Goal: Check status: Check status

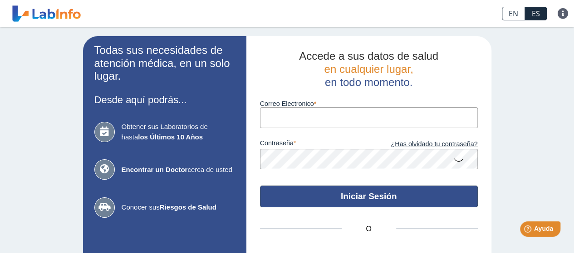
type input "[PERSON_NAME][EMAIL_ADDRESS][PERSON_NAME][DOMAIN_NAME]"
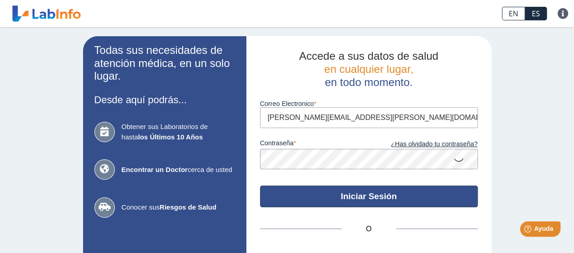
click at [307, 201] on button "Iniciar Sesión" at bounding box center [369, 197] width 218 height 22
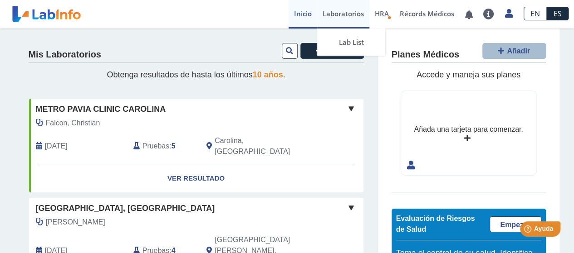
click at [343, 15] on link "Laboratorios" at bounding box center [343, 14] width 52 height 29
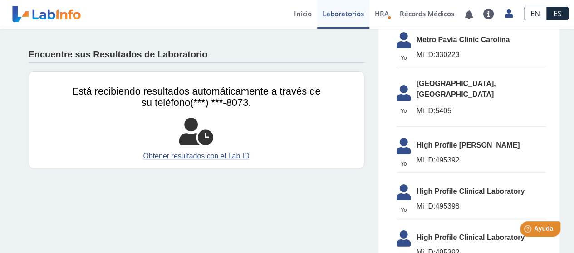
scroll to position [181, 0]
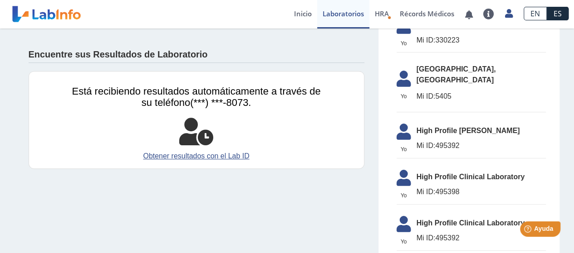
click at [481, 141] on span "Mi ID: 495392" at bounding box center [480, 146] width 129 height 11
click at [452, 141] on span "Mi ID: 495392" at bounding box center [480, 146] width 129 height 11
click at [457, 126] on span "High Profile [PERSON_NAME]" at bounding box center [480, 131] width 129 height 11
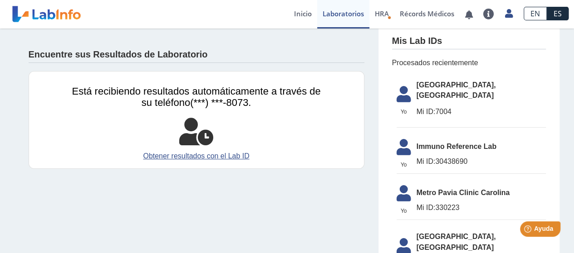
scroll to position [0, 0]
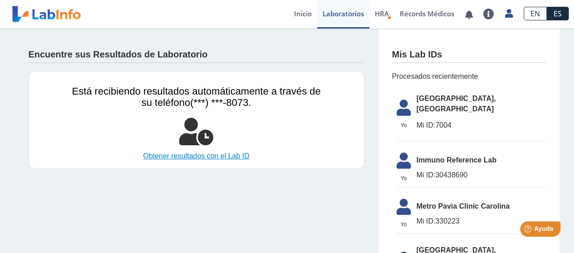
click at [185, 155] on link "Obtener resultados con el Lab ID" at bounding box center [196, 156] width 249 height 11
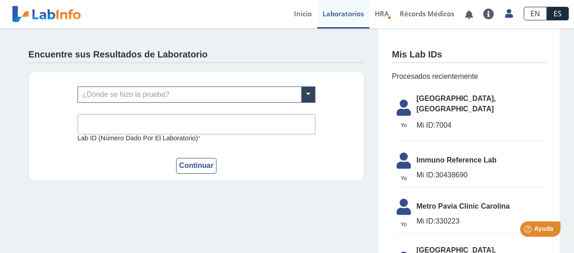
click at [308, 19] on link "Inicio" at bounding box center [302, 14] width 29 height 29
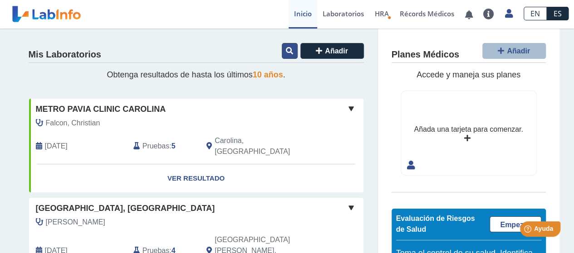
click at [288, 51] on icon at bounding box center [289, 50] width 7 height 7
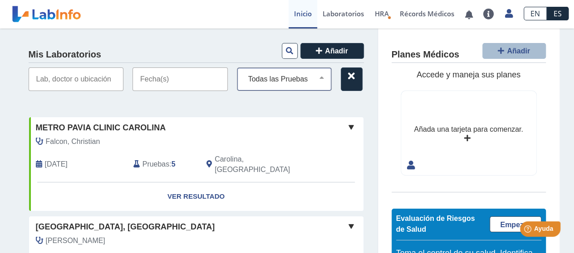
click at [321, 85] on div "Todas las Pruebas (w)-cbc (w)-cmp (w)-glyco hemoglobin (w)-[MEDICAL_DATA] (w)-t…" at bounding box center [284, 80] width 95 height 24
click at [300, 80] on select "Todas las Pruebas (w)-cbc (w)-cmp (w)-glyco hemoglobin (w)-[MEDICAL_DATA] (w)-t…" at bounding box center [287, 79] width 87 height 12
click at [244, 73] on select "Todas las Pruebas (w)-cbc (w)-cmp (w)-glyco hemoglobin (w)-[MEDICAL_DATA] (w)-t…" at bounding box center [287, 79] width 87 height 12
click at [88, 82] on input "text" at bounding box center [76, 80] width 95 height 24
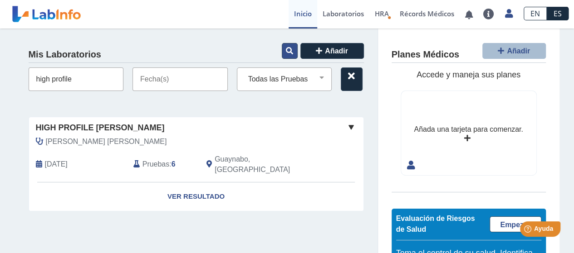
type input "high profile"
click at [290, 53] on button at bounding box center [290, 51] width 16 height 16
